Goal: Obtain resource: Download file/media

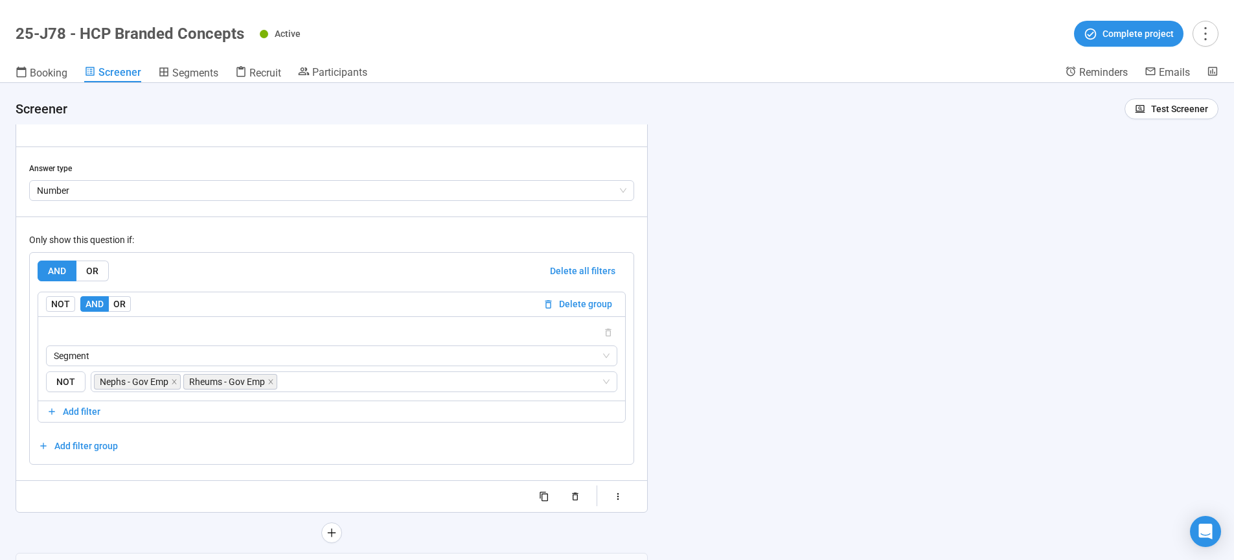
scroll to position [6681, 0]
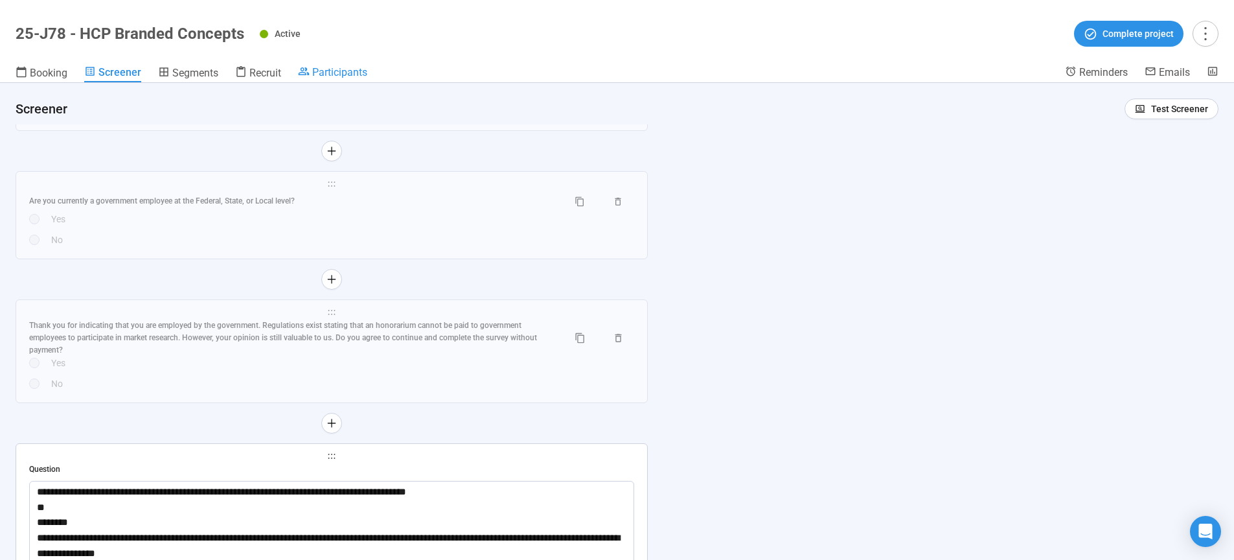
click at [329, 72] on span "Participants" at bounding box center [339, 72] width 55 height 12
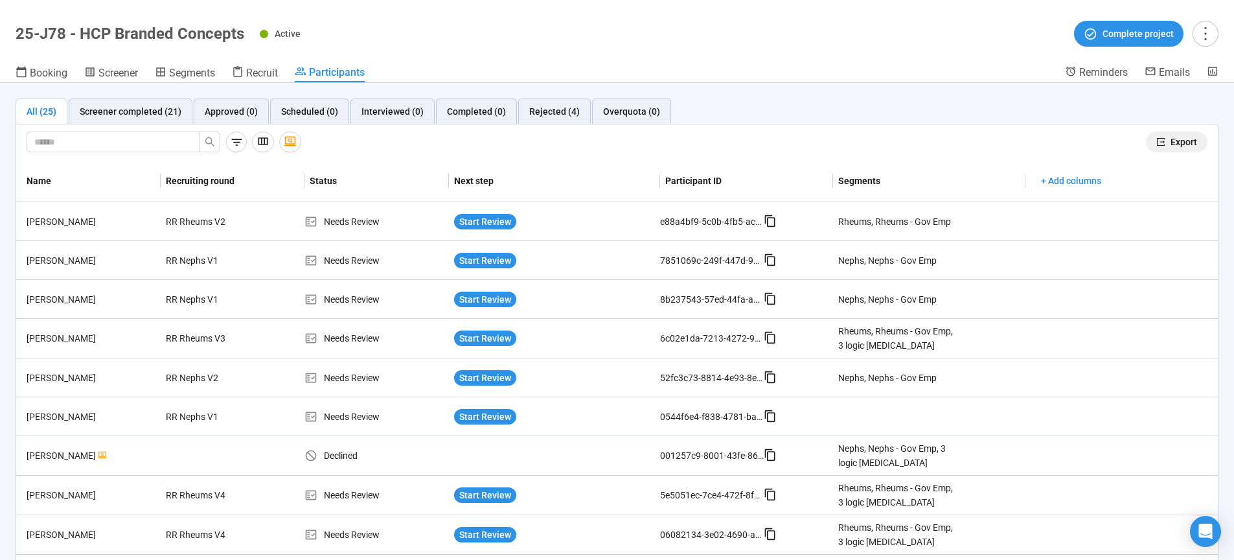
click at [1171, 141] on span "Export" at bounding box center [1184, 142] width 27 height 14
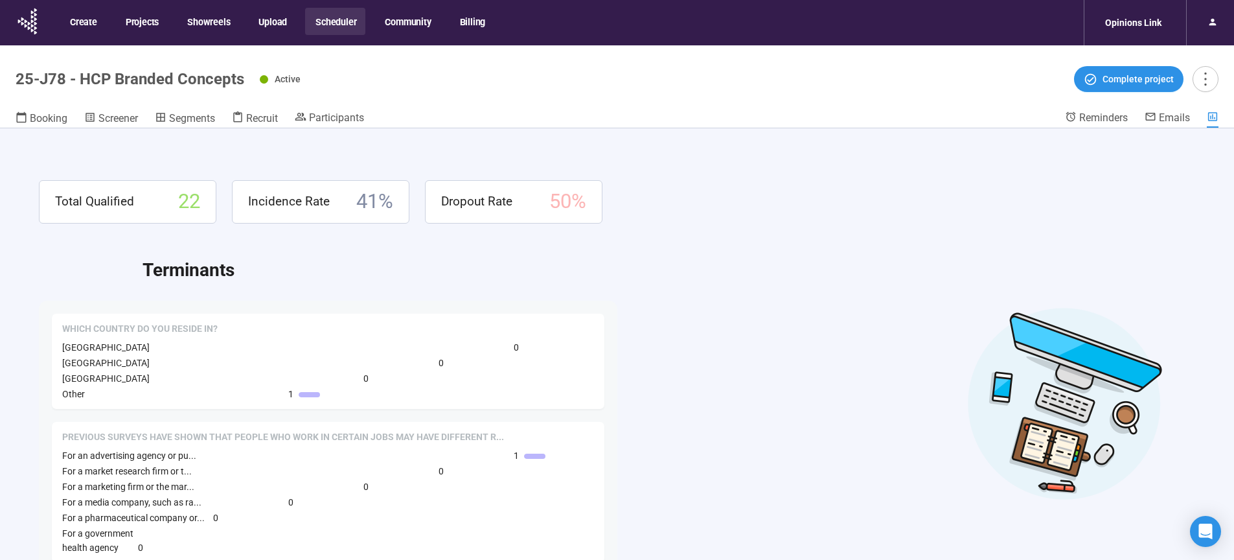
click at [328, 19] on button "Scheduler" at bounding box center [335, 21] width 60 height 27
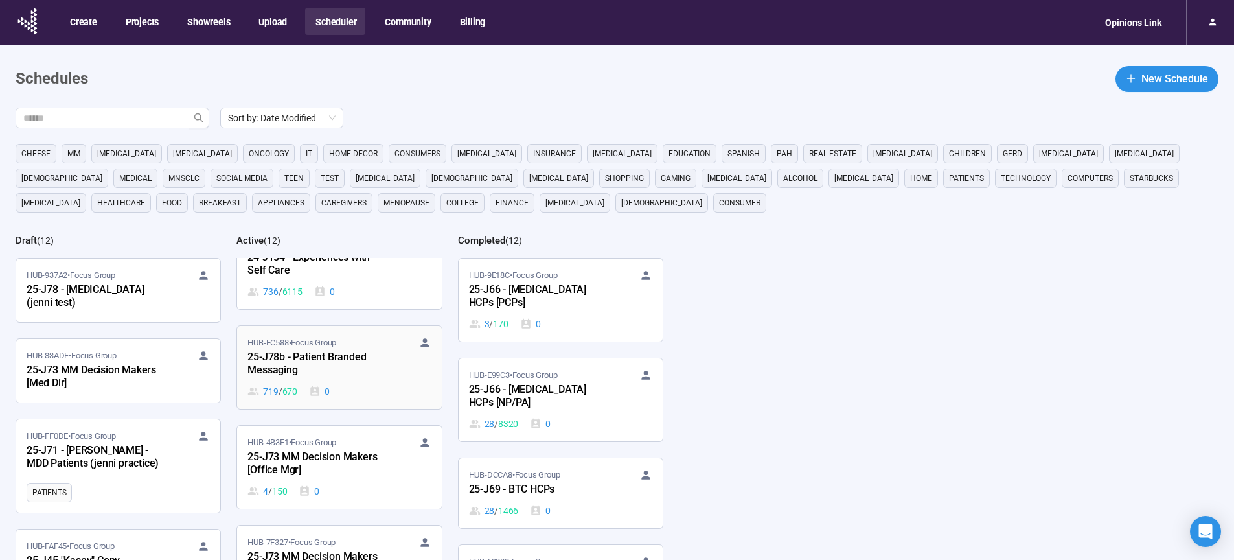
scroll to position [33, 0]
click at [316, 358] on div "25-J78b - Patient Branded Messaging" at bounding box center [319, 364] width 143 height 30
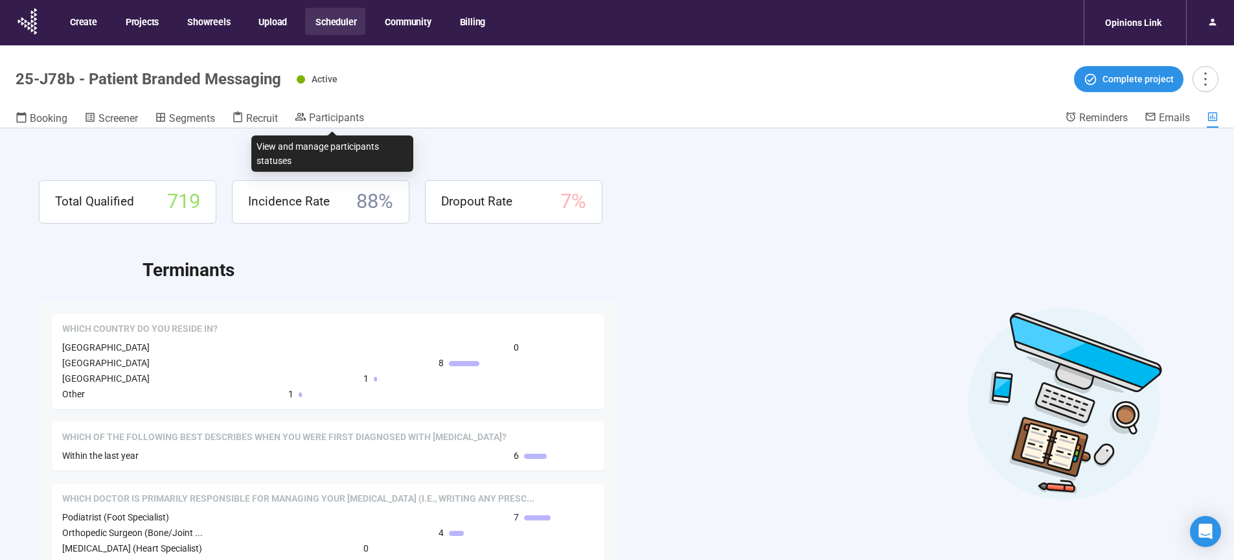
click at [339, 115] on span "Participants" at bounding box center [336, 117] width 55 height 12
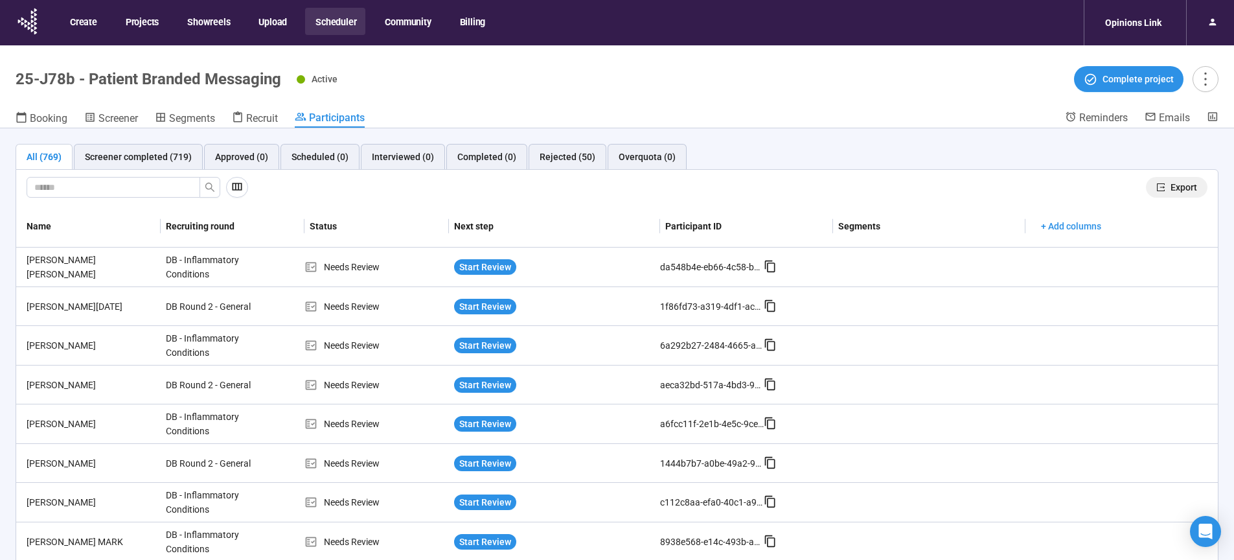
click at [1171, 189] on span "Export" at bounding box center [1184, 187] width 27 height 14
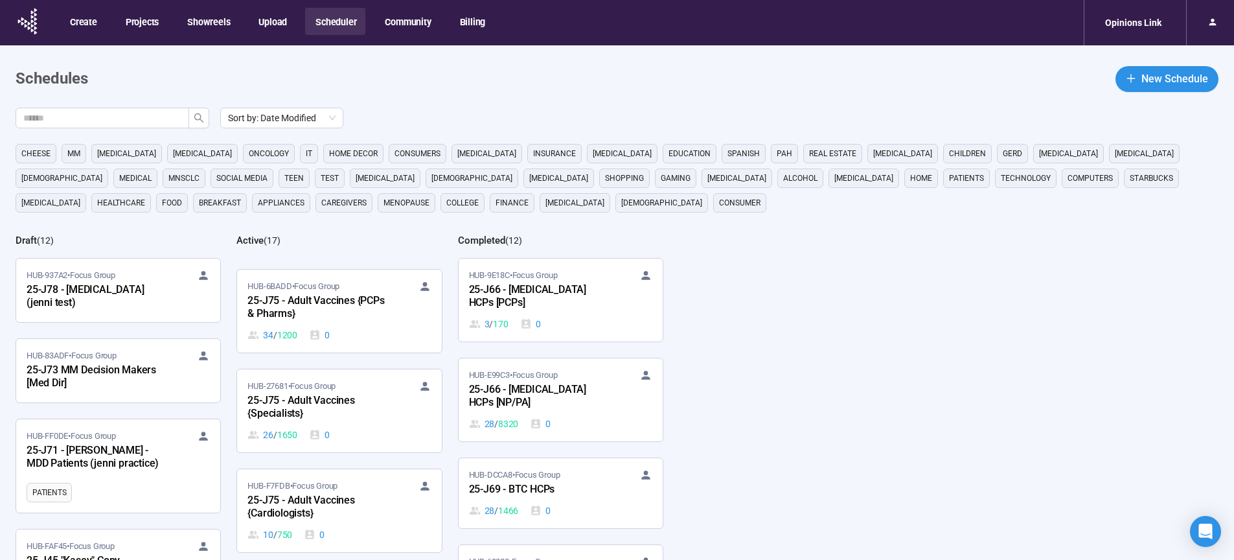
scroll to position [595, 0]
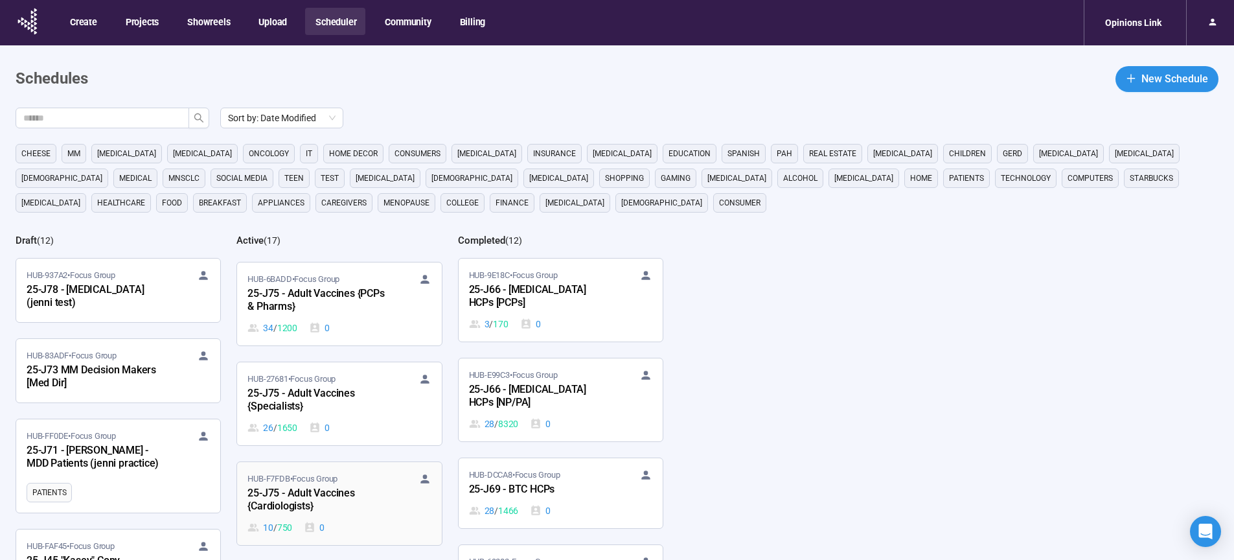
click at [297, 496] on div "25-J75 - Adult Vaccines {Cardiologists}" at bounding box center [319, 500] width 143 height 30
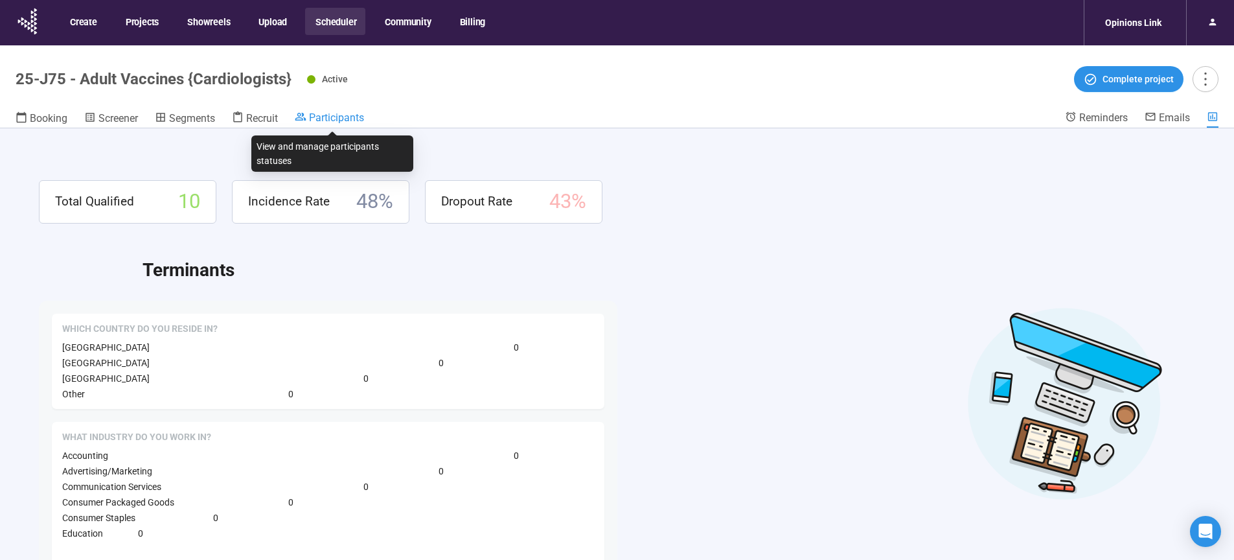
click at [337, 119] on span "Participants" at bounding box center [336, 117] width 55 height 12
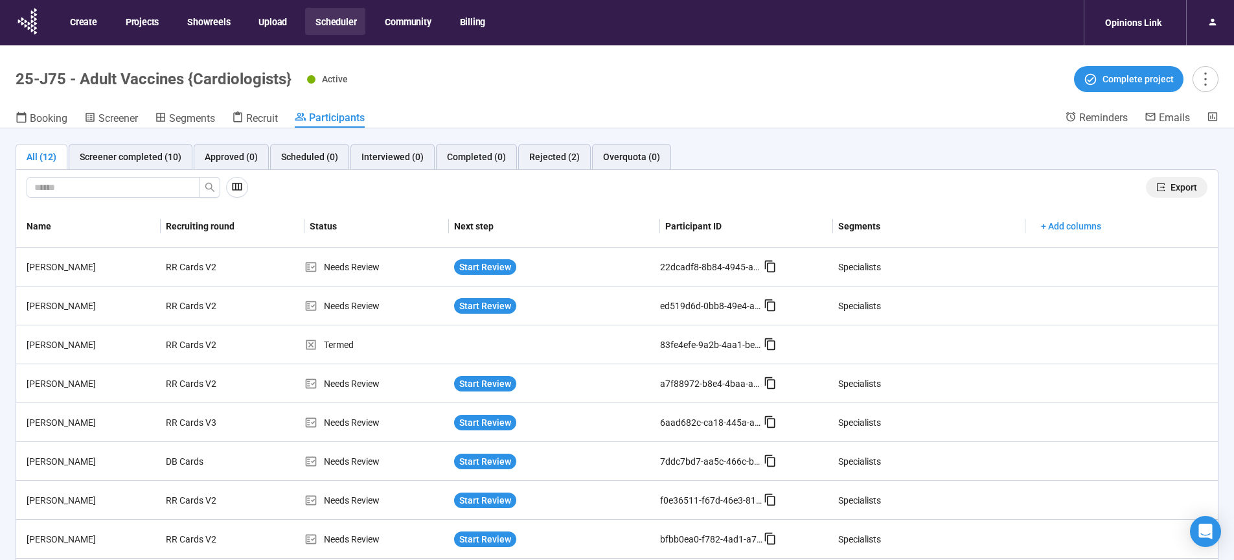
click at [1171, 187] on span "Export" at bounding box center [1184, 187] width 27 height 14
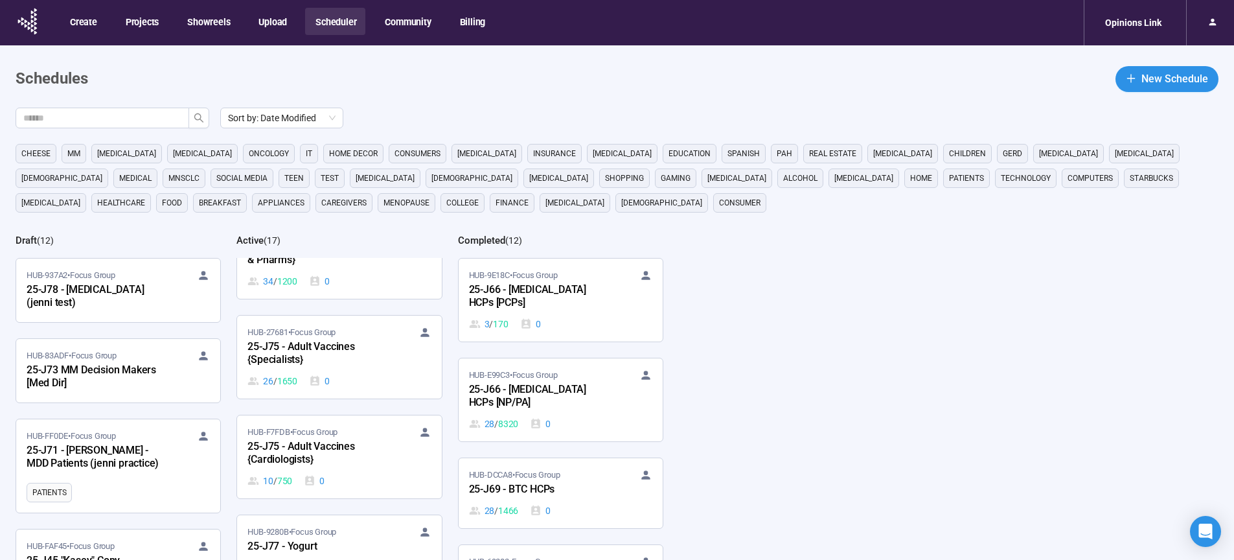
scroll to position [639, 0]
click at [290, 359] on div "25-J75 - Adult Vaccines {Specialists}" at bounding box center [319, 356] width 143 height 30
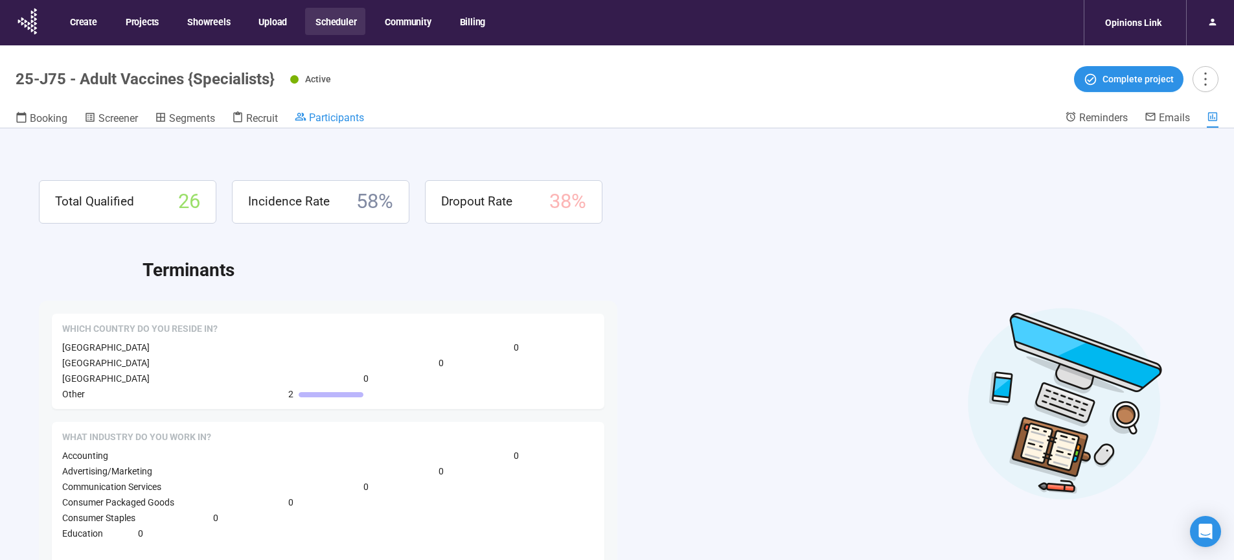
click at [344, 121] on span "Participants" at bounding box center [336, 117] width 55 height 12
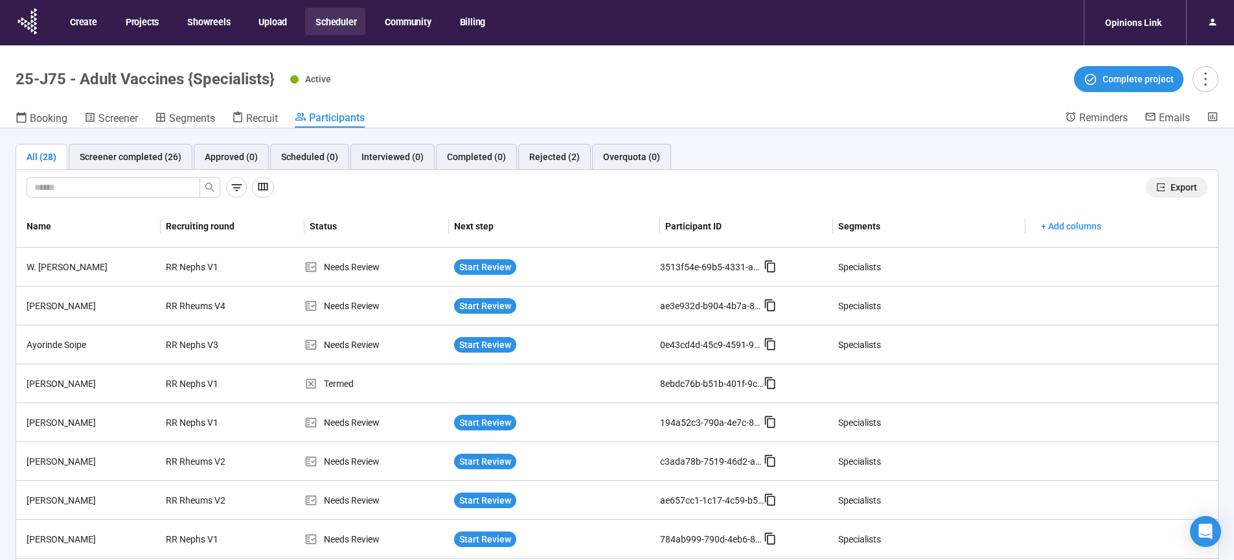
click at [1179, 187] on span "Export" at bounding box center [1184, 187] width 27 height 14
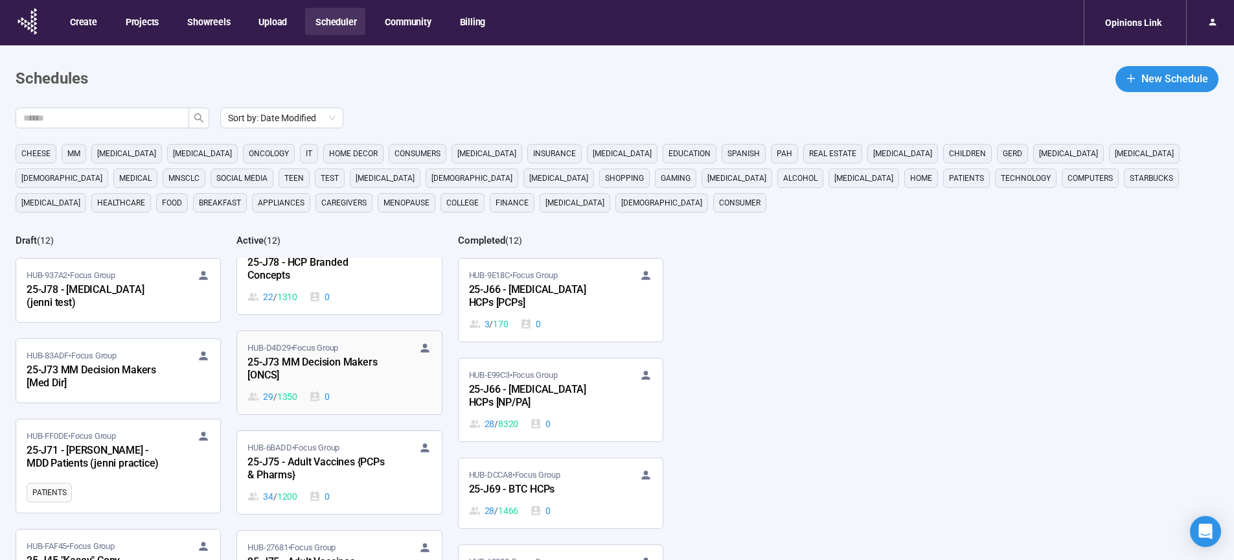
scroll to position [441, 0]
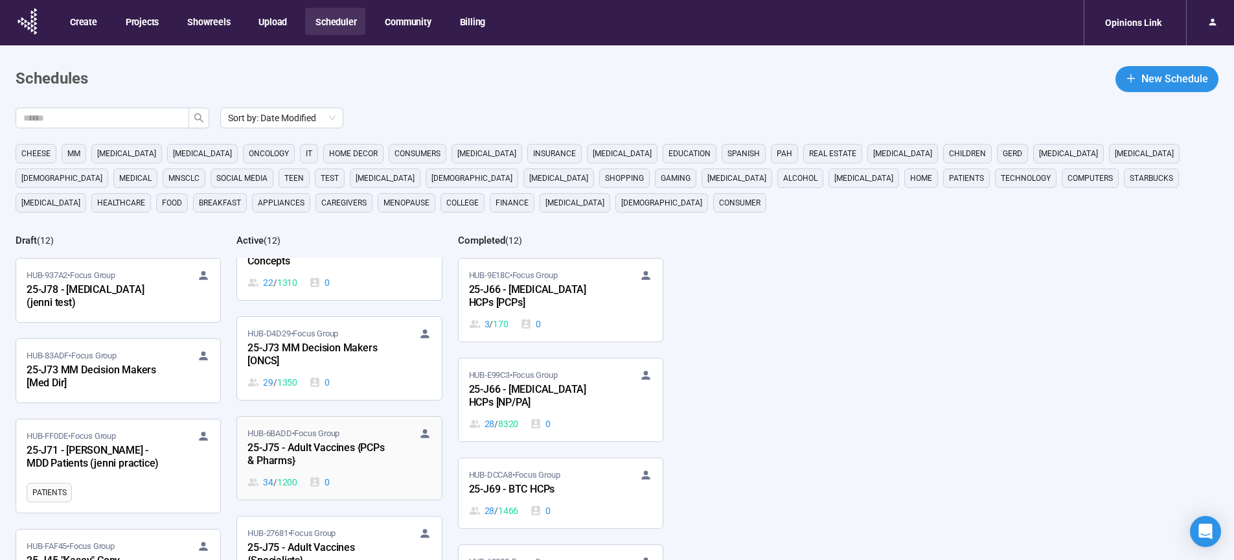
click at [312, 443] on div "25-J75 - Adult Vaccines {PCPs & Pharms}" at bounding box center [319, 455] width 143 height 30
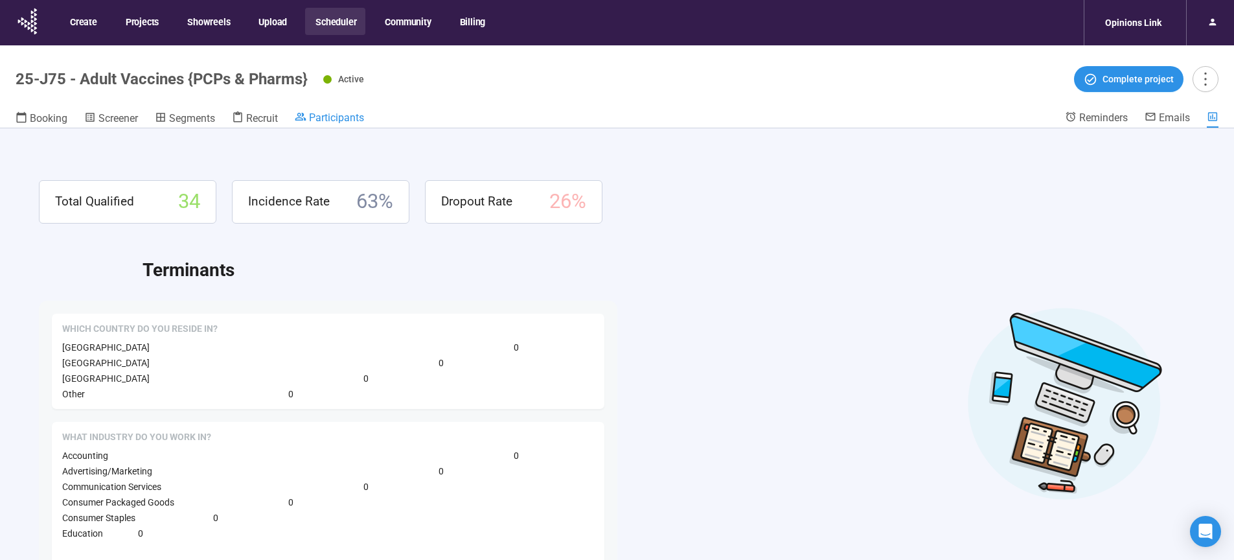
click at [338, 112] on span "Participants" at bounding box center [336, 117] width 55 height 12
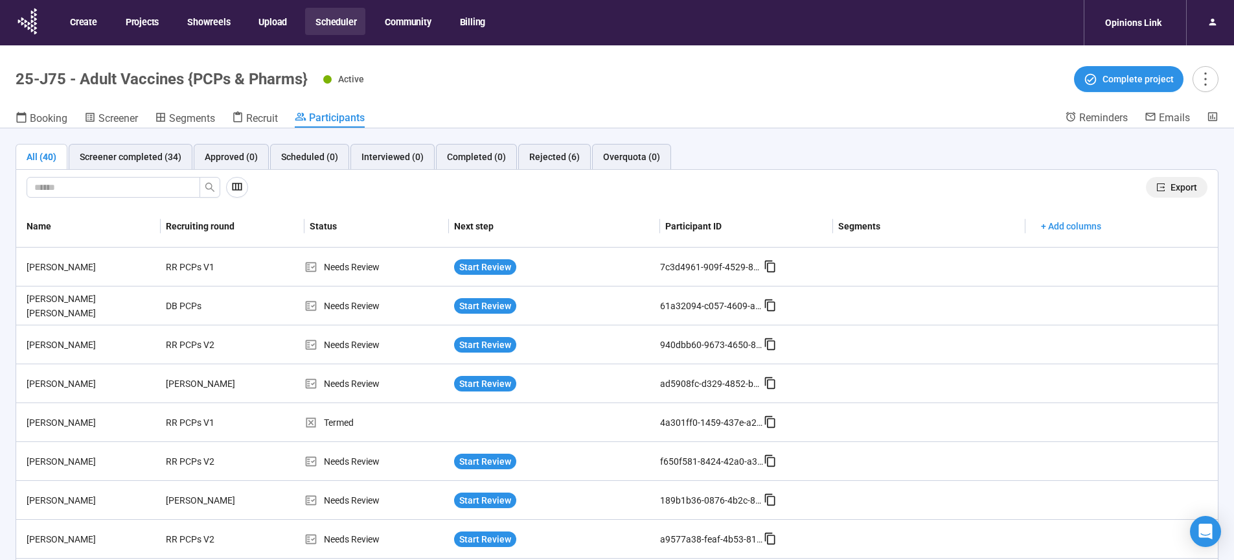
click at [1171, 183] on span "Export" at bounding box center [1184, 187] width 27 height 14
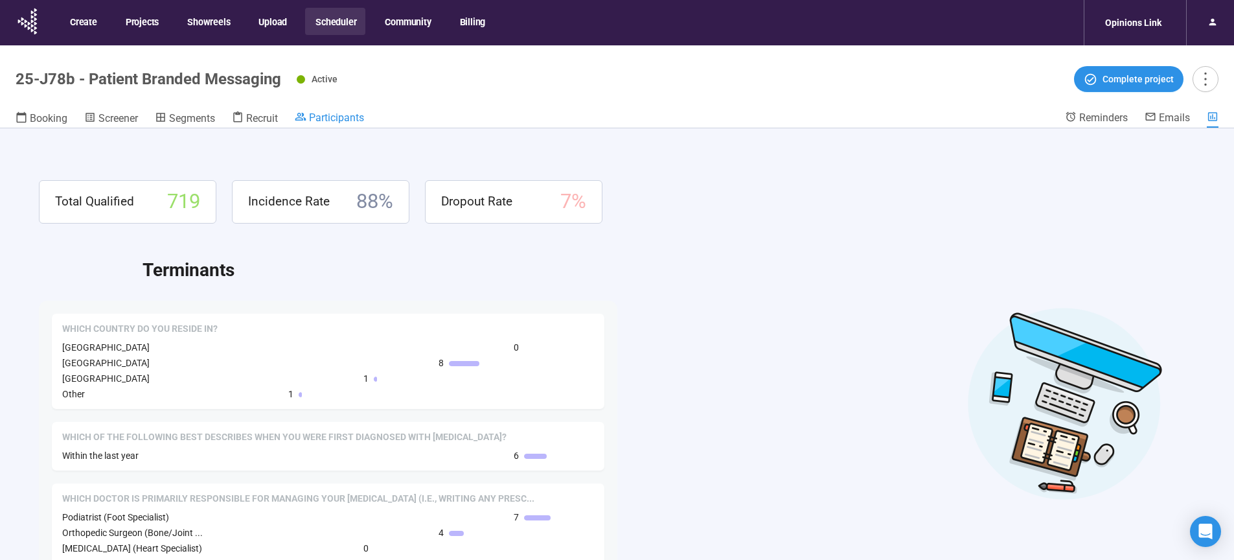
drag, startPoint x: 356, startPoint y: 126, endPoint x: 363, endPoint y: 115, distance: 13.1
click at [356, 126] on link "Participants" at bounding box center [329, 119] width 69 height 16
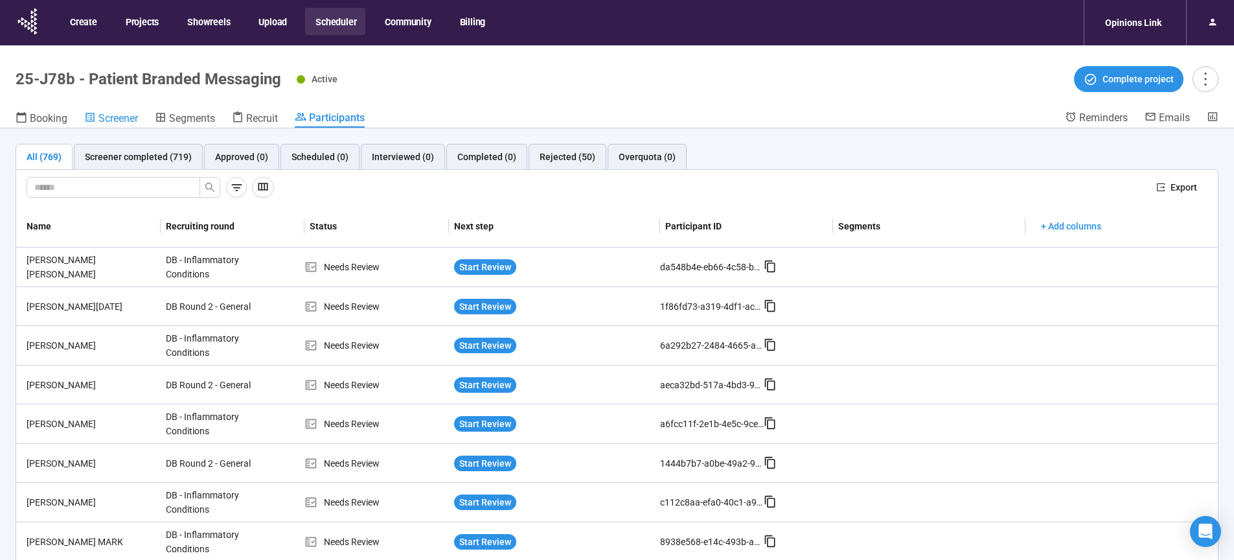
click at [108, 114] on span "Screener" at bounding box center [118, 118] width 40 height 12
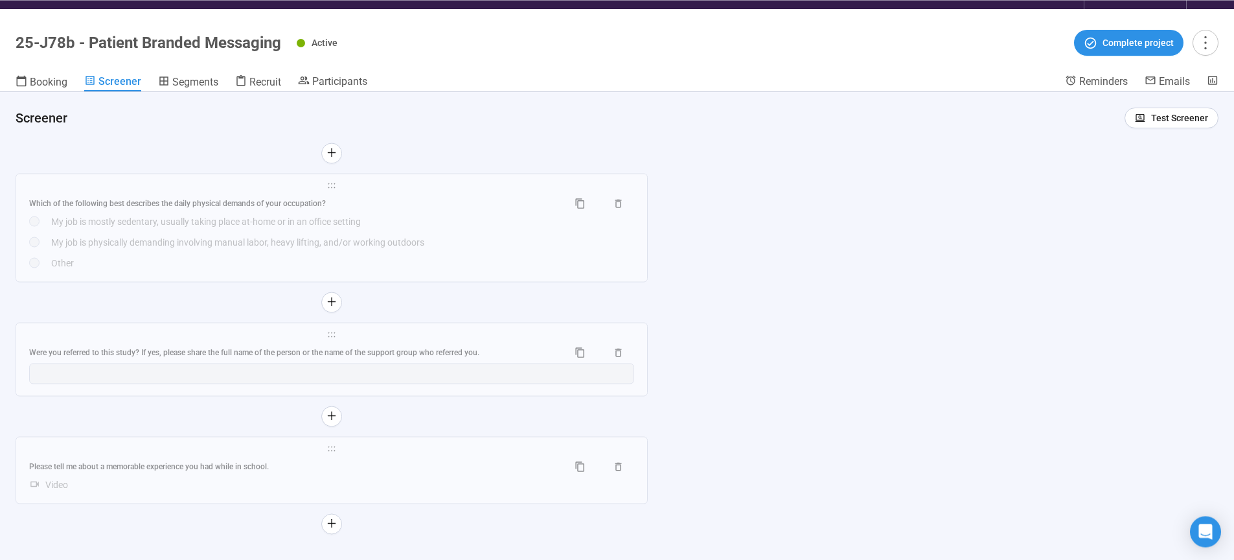
scroll to position [45, 0]
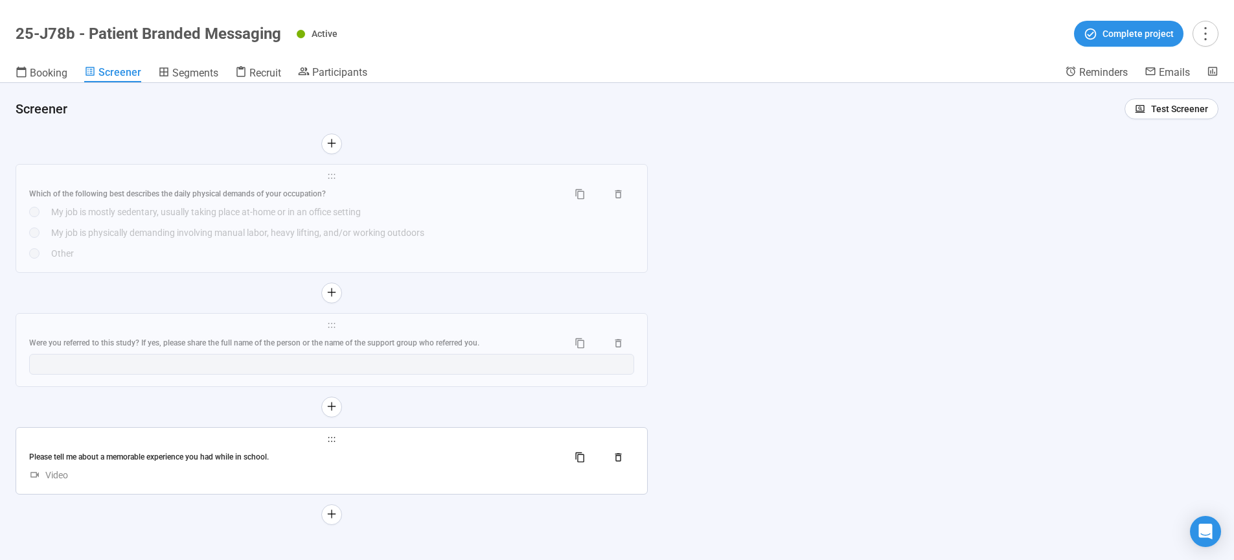
click at [379, 461] on div "Please tell me about a memorable experience you had while in school." at bounding box center [331, 457] width 605 height 21
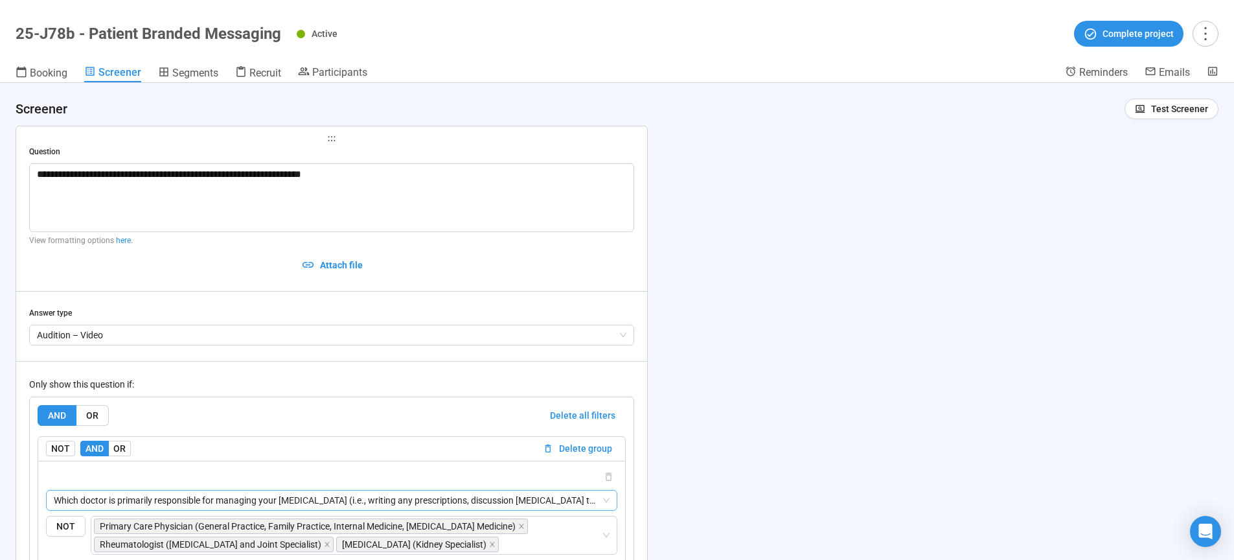
scroll to position [6072, 0]
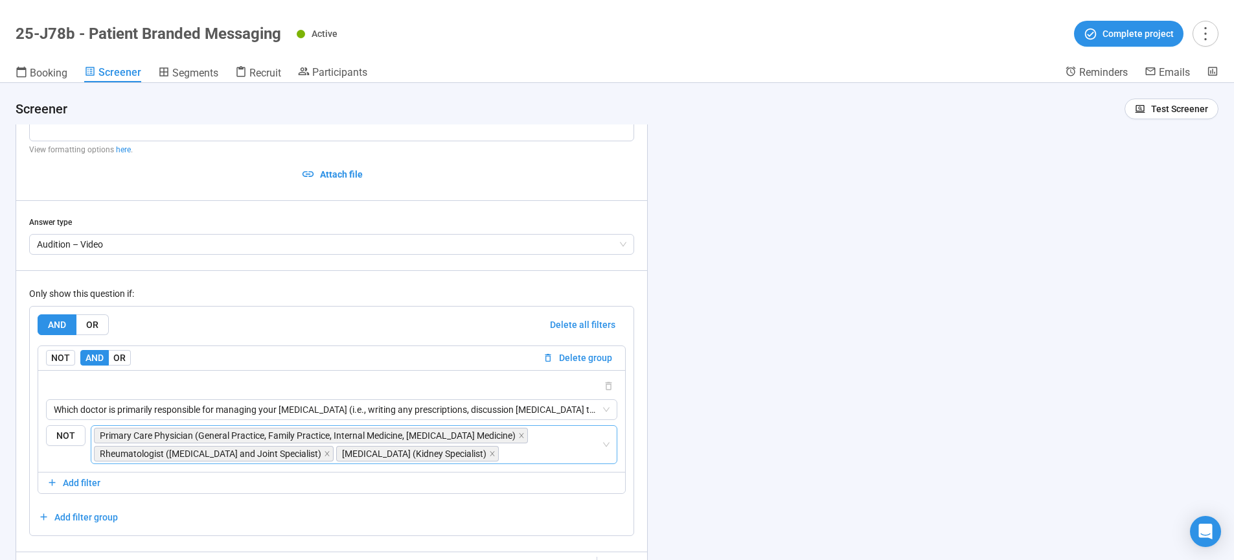
click at [515, 446] on input "search" at bounding box center [552, 454] width 100 height 16
click at [822, 402] on div "**********" at bounding box center [617, 321] width 1234 height 477
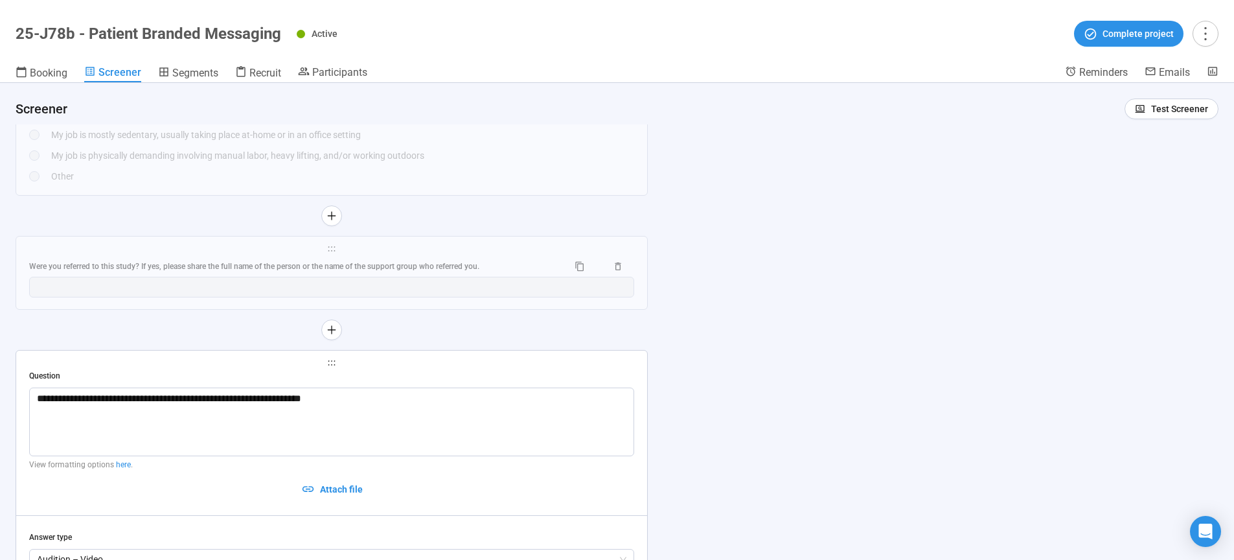
scroll to position [5697, 0]
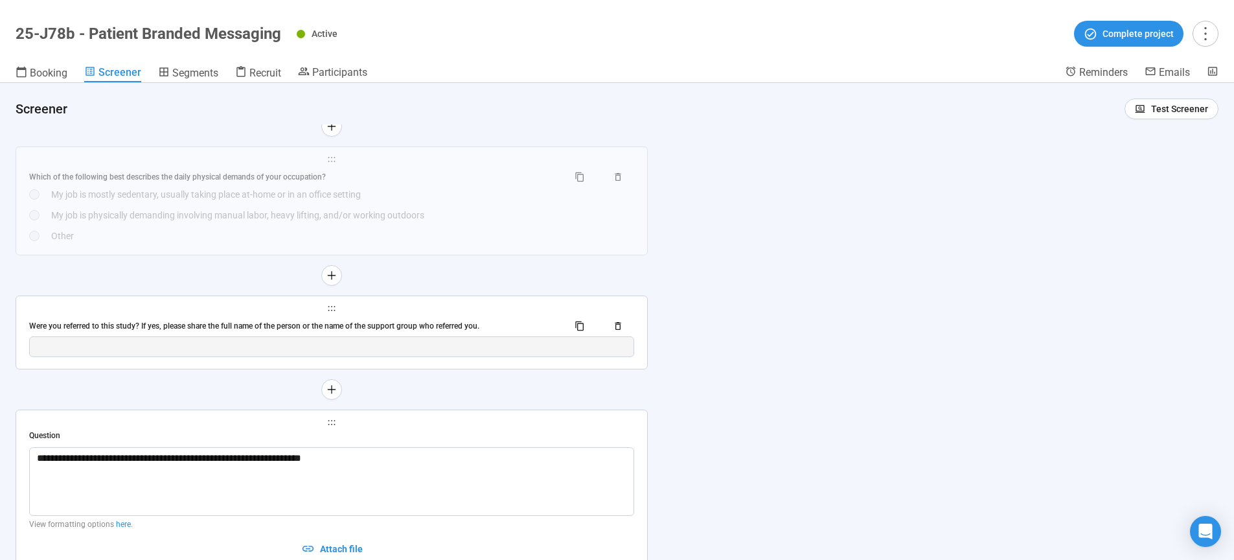
click at [509, 316] on div "Were you referred to this study? If yes, please share the full name of the pers…" at bounding box center [331, 326] width 605 height 21
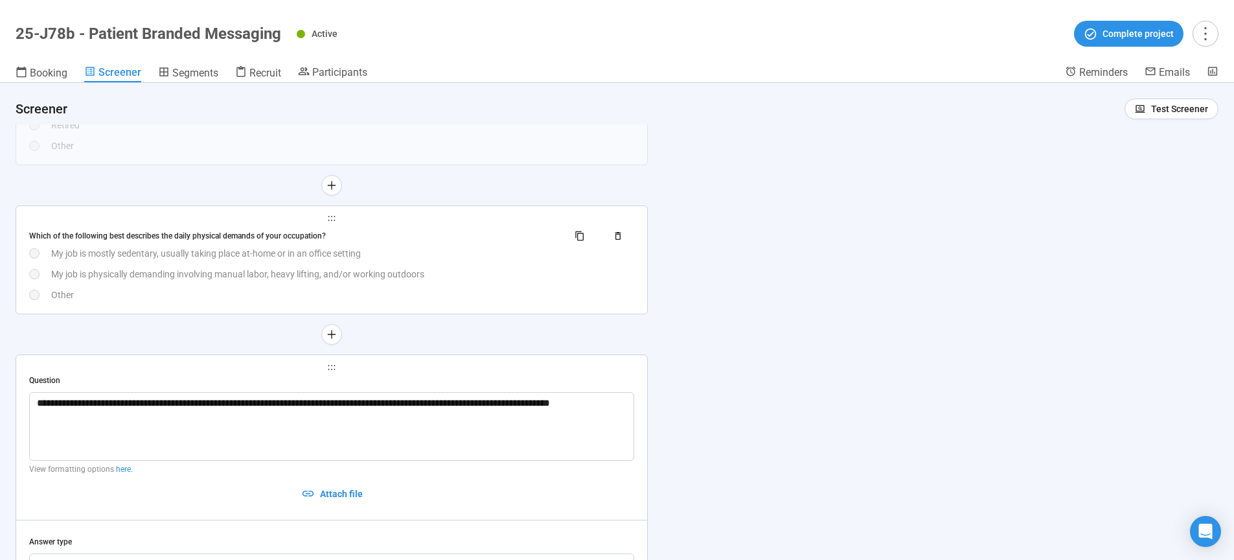
click at [492, 270] on div "My job is physically demanding involving manual labor, heavy lifting, and/or wo…" at bounding box center [342, 274] width 583 height 14
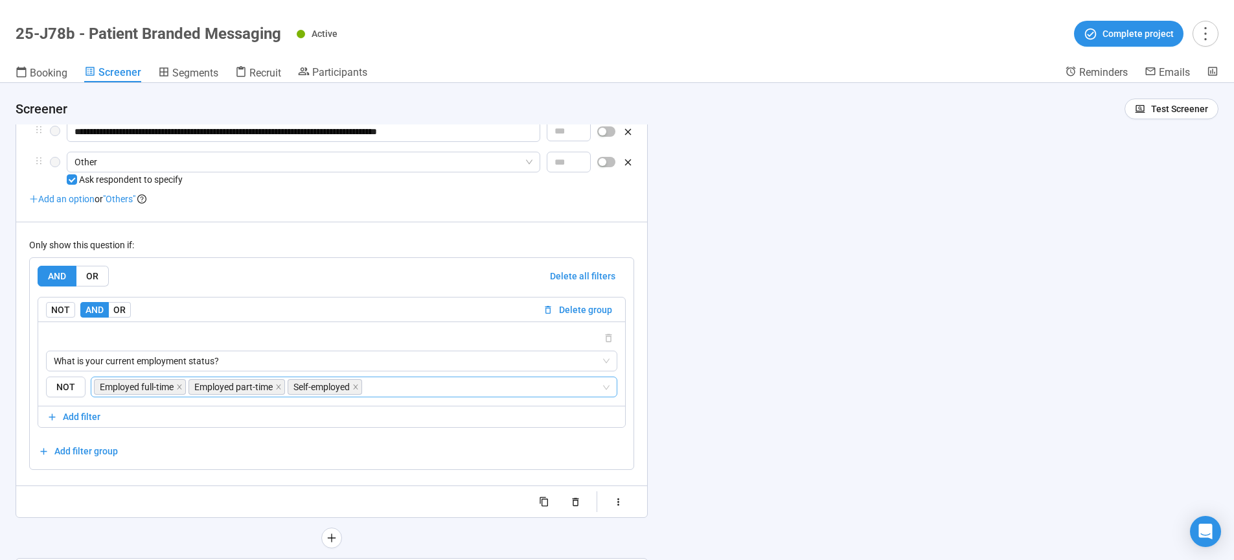
scroll to position [6018, 0]
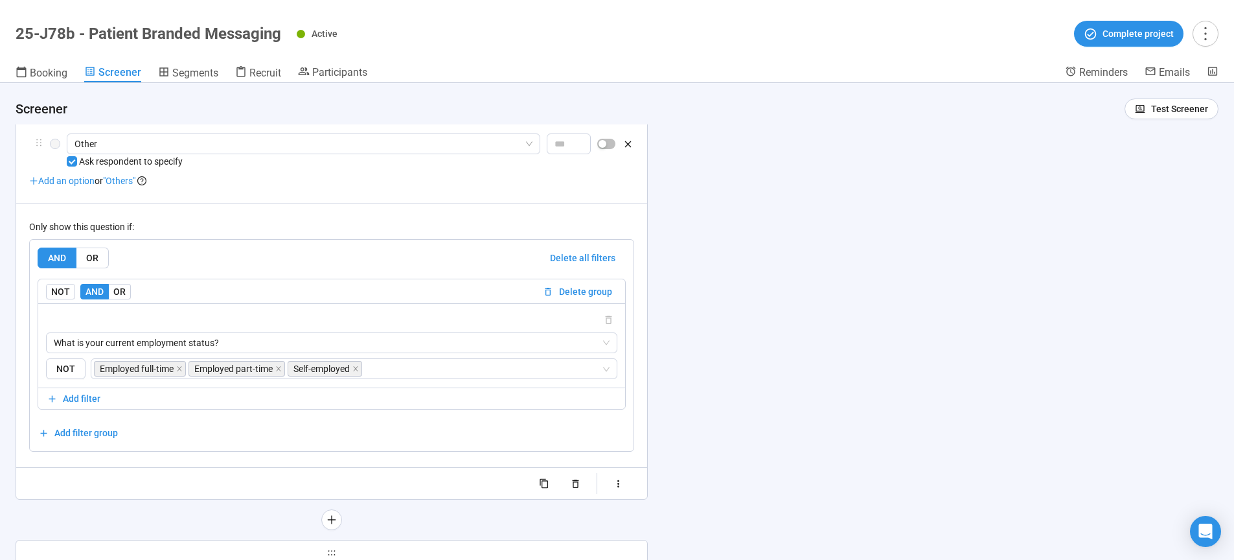
click at [798, 397] on div "**********" at bounding box center [617, 321] width 1234 height 477
